Goal: Browse casually: Explore the website without a specific task or goal

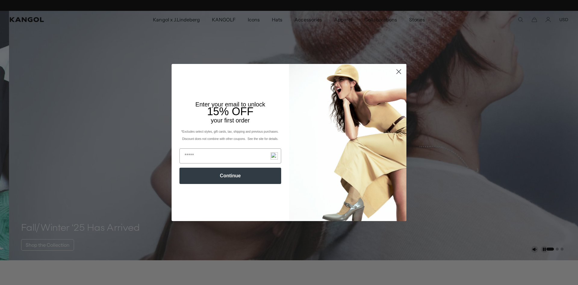
click at [397, 73] on circle "Close dialog" at bounding box center [399, 72] width 10 height 10
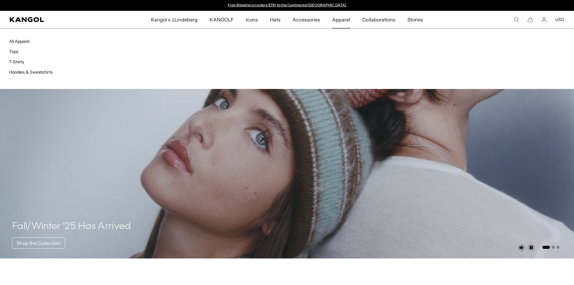
click at [342, 22] on span "Apparel" at bounding box center [341, 19] width 18 height 17
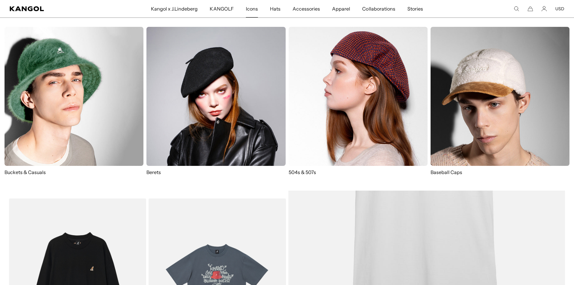
scroll to position [0, 124]
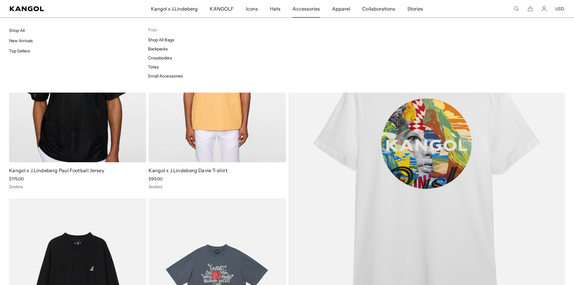
click at [307, 10] on span "Accessories" at bounding box center [305, 8] width 27 height 17
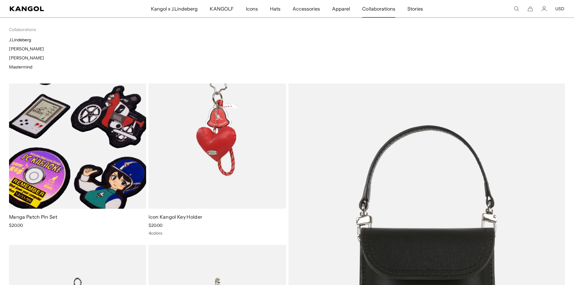
click at [386, 11] on span "Collaborations" at bounding box center [378, 8] width 33 height 17
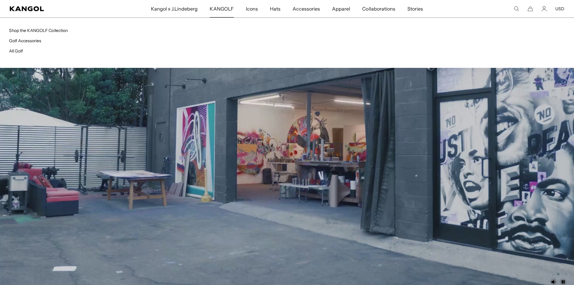
scroll to position [0, 124]
click at [226, 10] on span "KANGOLF" at bounding box center [222, 8] width 24 height 17
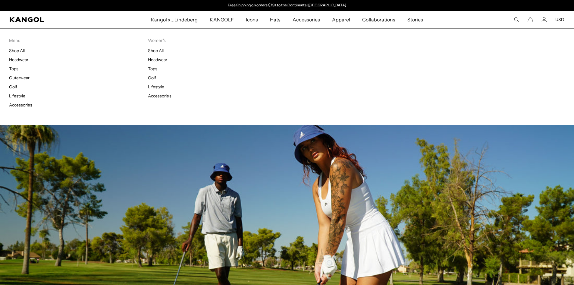
click at [15, 41] on p "Men's" at bounding box center [78, 40] width 139 height 5
click at [15, 42] on p "Men's" at bounding box center [78, 40] width 139 height 5
